Goal: Task Accomplishment & Management: Manage account settings

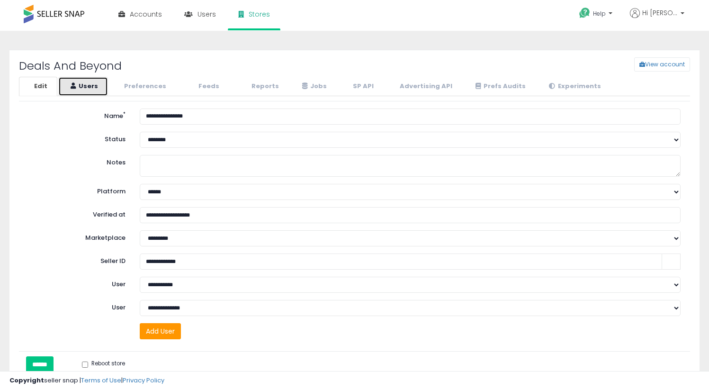
click at [92, 86] on link "Users" at bounding box center [83, 86] width 50 height 19
select select "**"
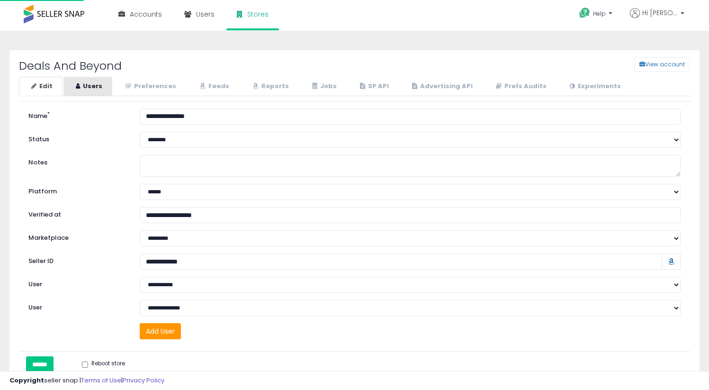
select select "**"
click at [99, 83] on link "Users" at bounding box center [87, 86] width 49 height 19
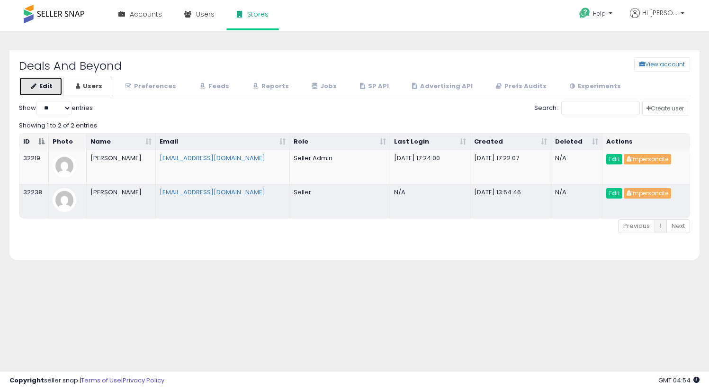
click at [38, 85] on link "Edit" at bounding box center [41, 86] width 44 height 19
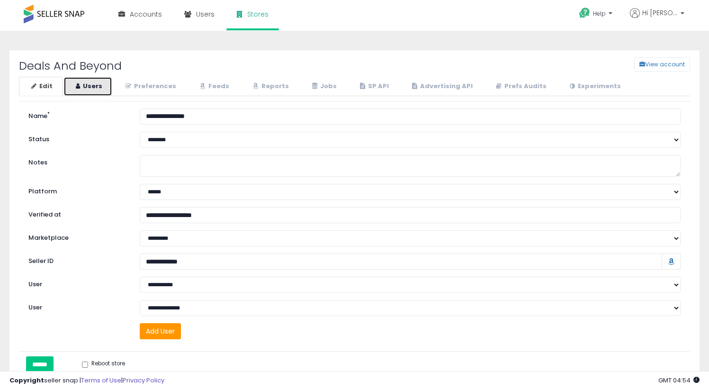
click at [98, 89] on link "Users" at bounding box center [87, 86] width 49 height 19
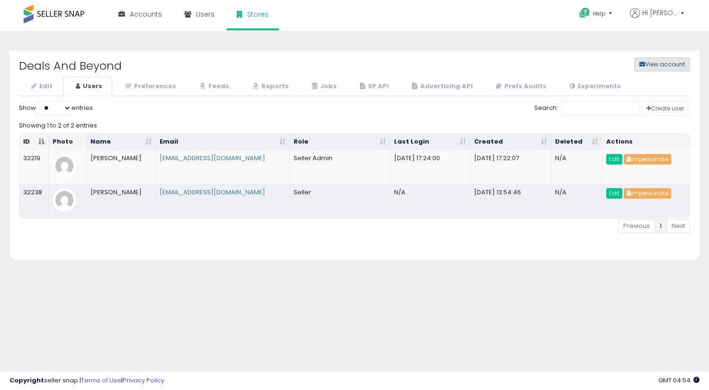
click at [656, 65] on button "View account" at bounding box center [662, 64] width 56 height 14
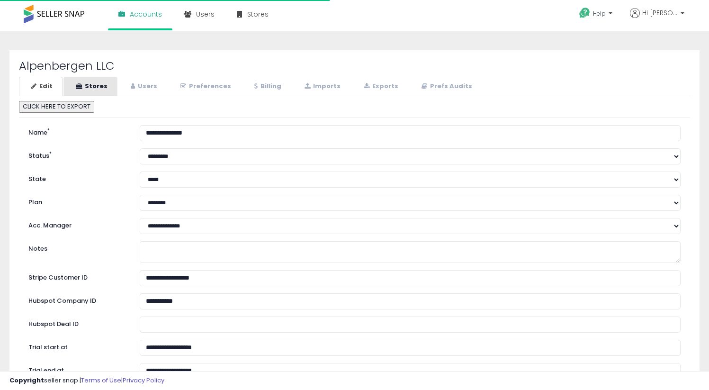
select select "**"
click at [94, 83] on link "Stores" at bounding box center [90, 86] width 54 height 19
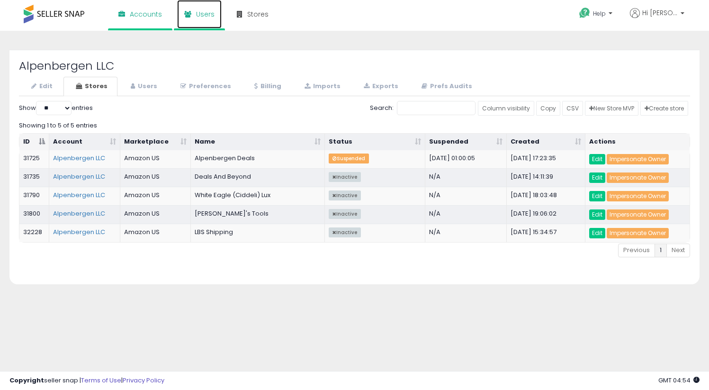
click at [206, 18] on span "Users" at bounding box center [205, 13] width 18 height 9
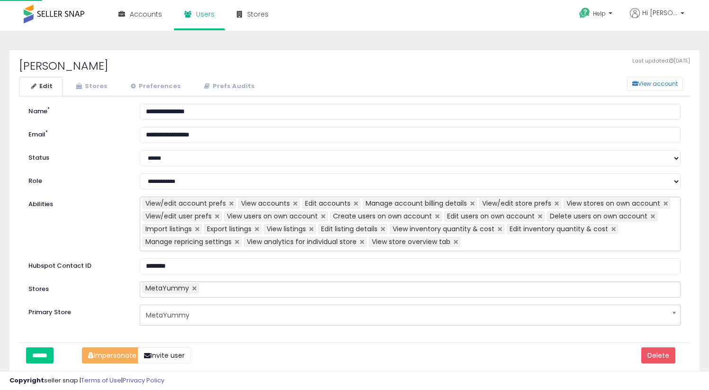
select select "**"
click at [98, 84] on link "Stores" at bounding box center [90, 86] width 54 height 19
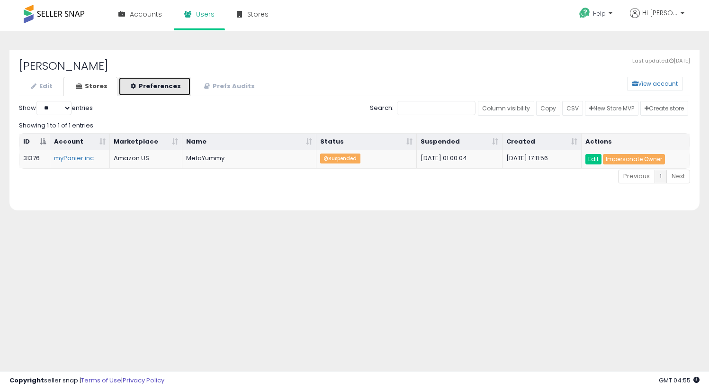
click at [136, 84] on link "Preferences" at bounding box center [154, 86] width 72 height 19
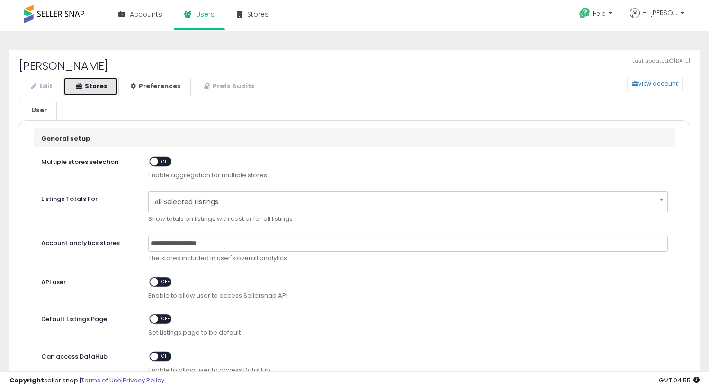
click at [93, 83] on link "Stores" at bounding box center [90, 86] width 54 height 19
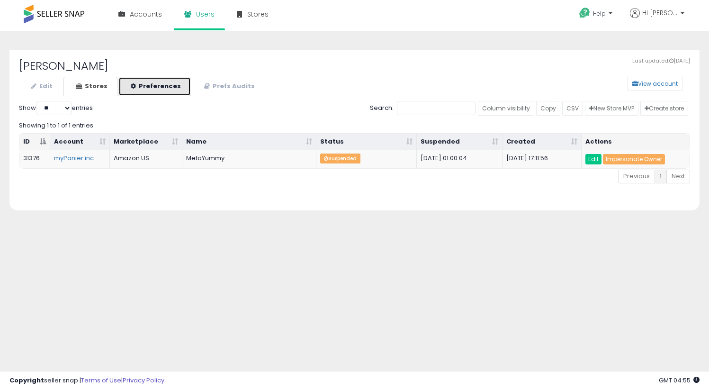
click at [145, 86] on link "Preferences" at bounding box center [154, 86] width 72 height 19
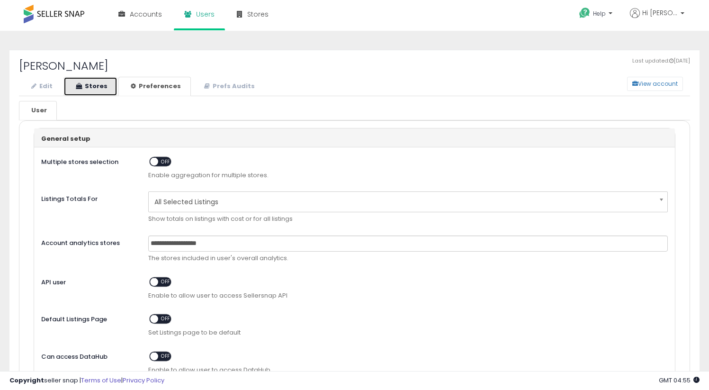
click at [93, 89] on link "Stores" at bounding box center [90, 86] width 54 height 19
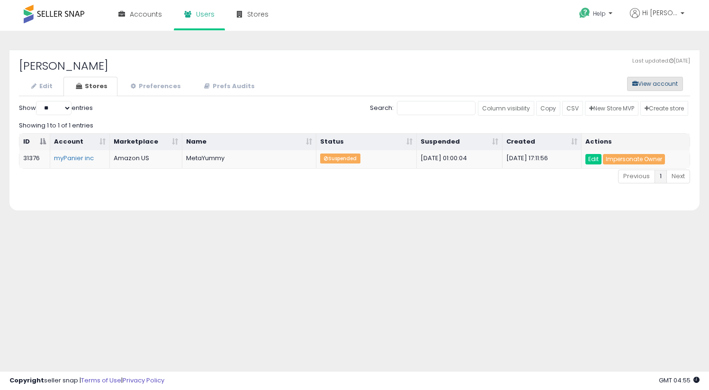
click at [653, 84] on button "View account" at bounding box center [655, 84] width 56 height 14
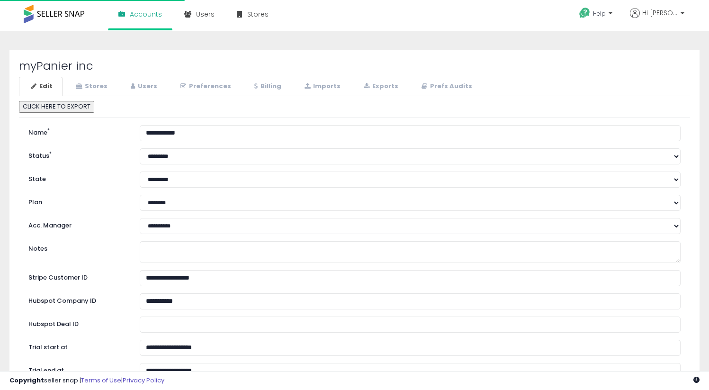
click at [56, 64] on h2 "myPanier inc" at bounding box center [354, 66] width 671 height 12
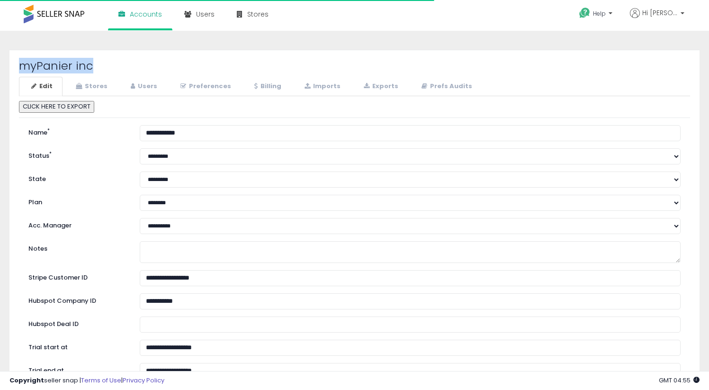
click at [56, 64] on h2 "myPanier inc" at bounding box center [354, 66] width 671 height 12
copy div "myPanier inc"
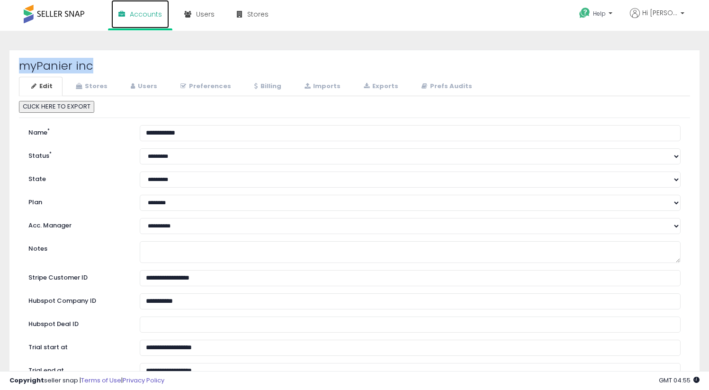
click at [130, 18] on span "Accounts" at bounding box center [146, 13] width 32 height 9
